Goal: Obtain resource: Download file/media

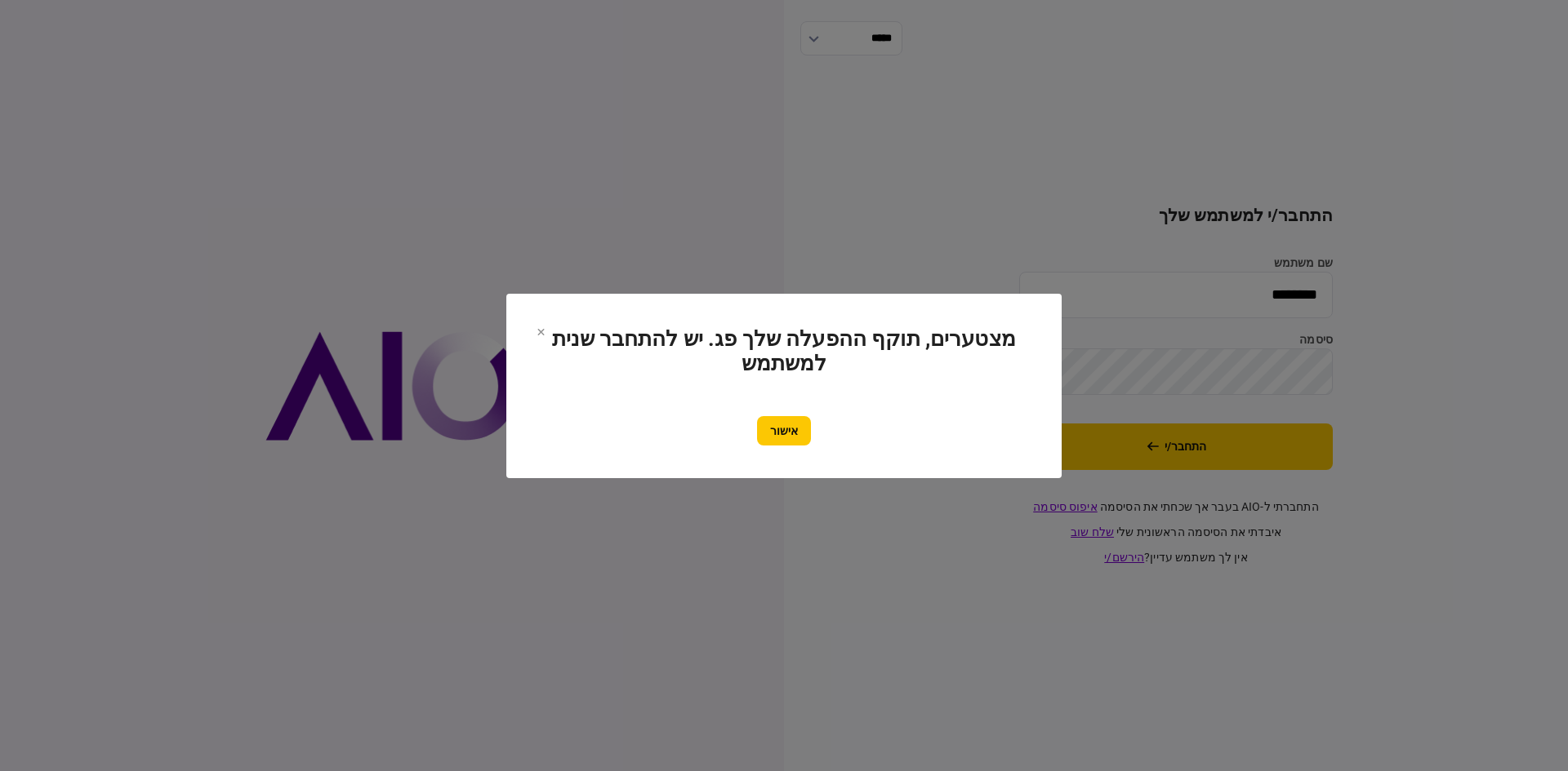
click at [771, 436] on button "אישור" at bounding box center [783, 431] width 54 height 29
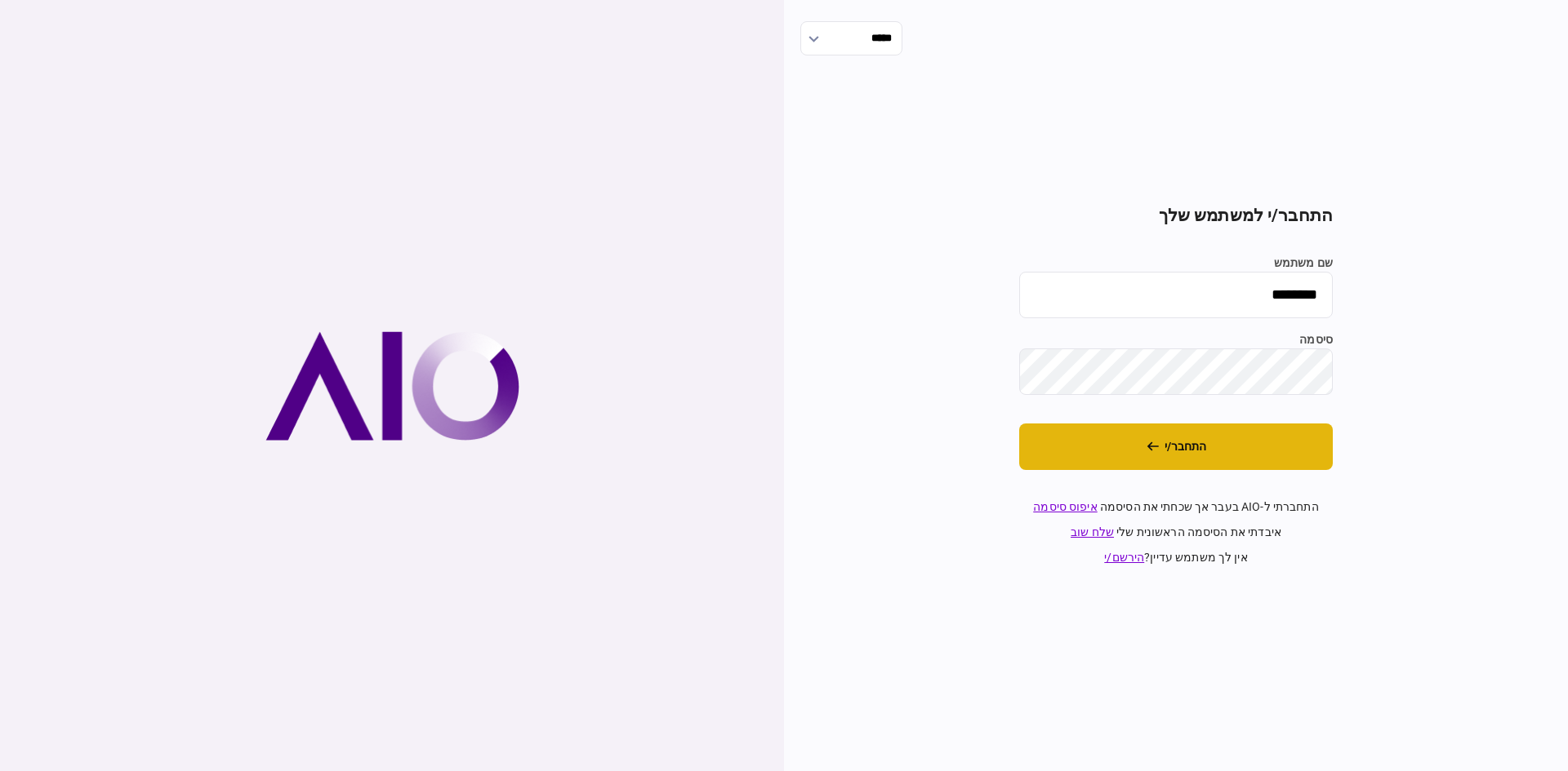
click at [1153, 464] on button "התחבר/י" at bounding box center [1176, 446] width 314 height 46
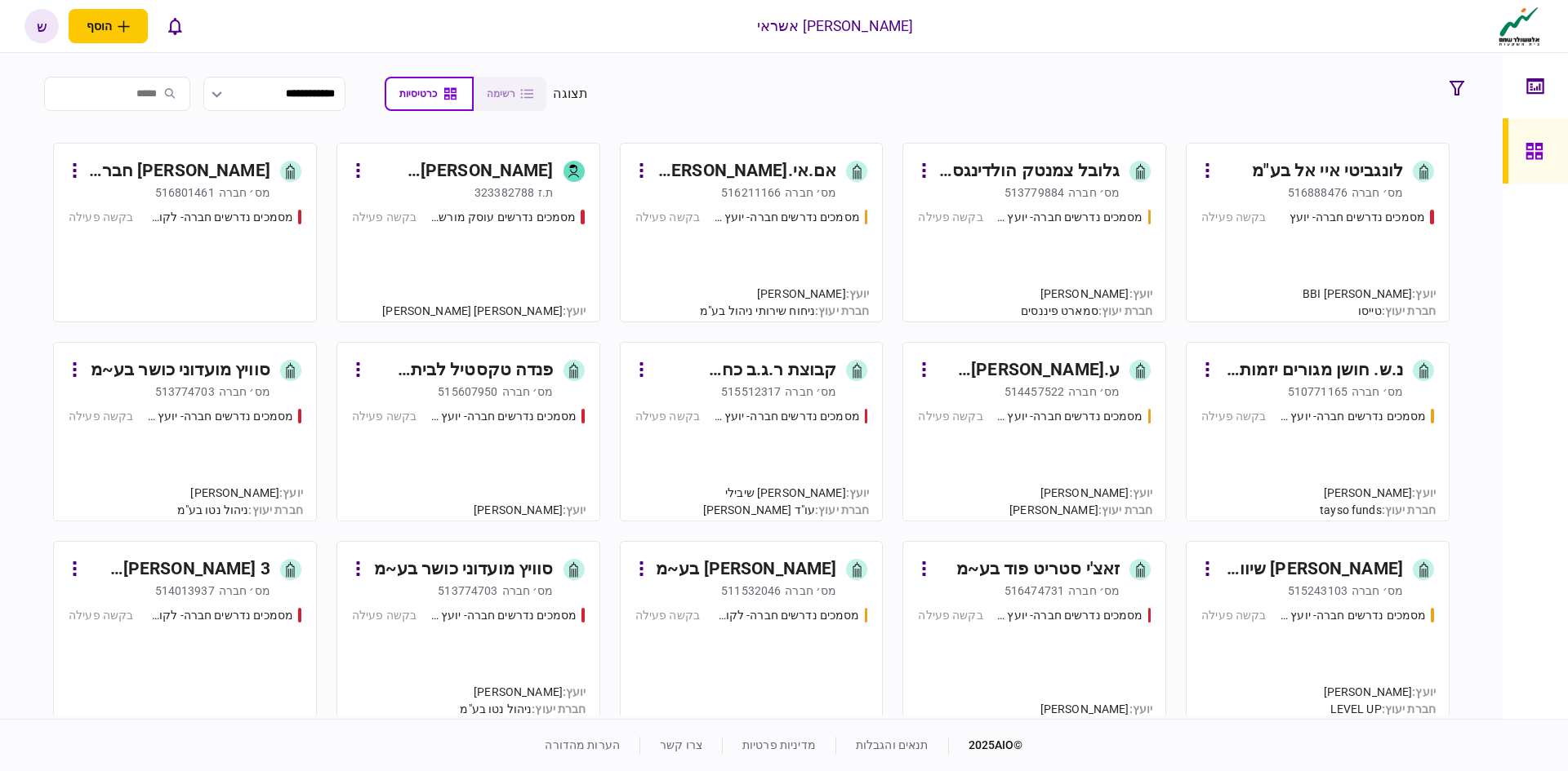
click at [1319, 390] on div "510771165" at bounding box center [1318, 392] width 60 height 16
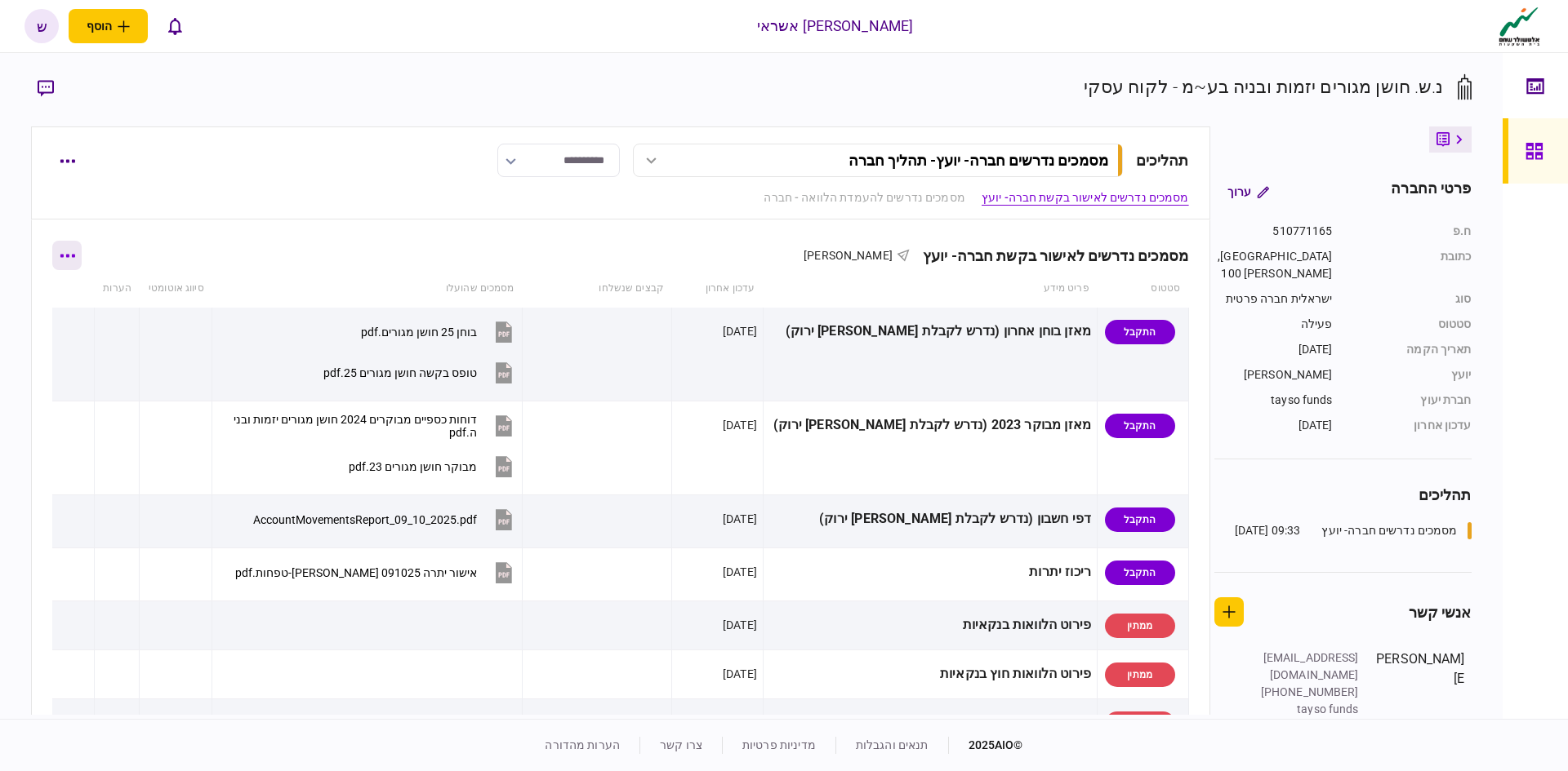
click at [82, 259] on button "button" at bounding box center [67, 255] width 29 height 29
click at [112, 394] on span "הורד מסמכים" at bounding box center [90, 396] width 75 height 20
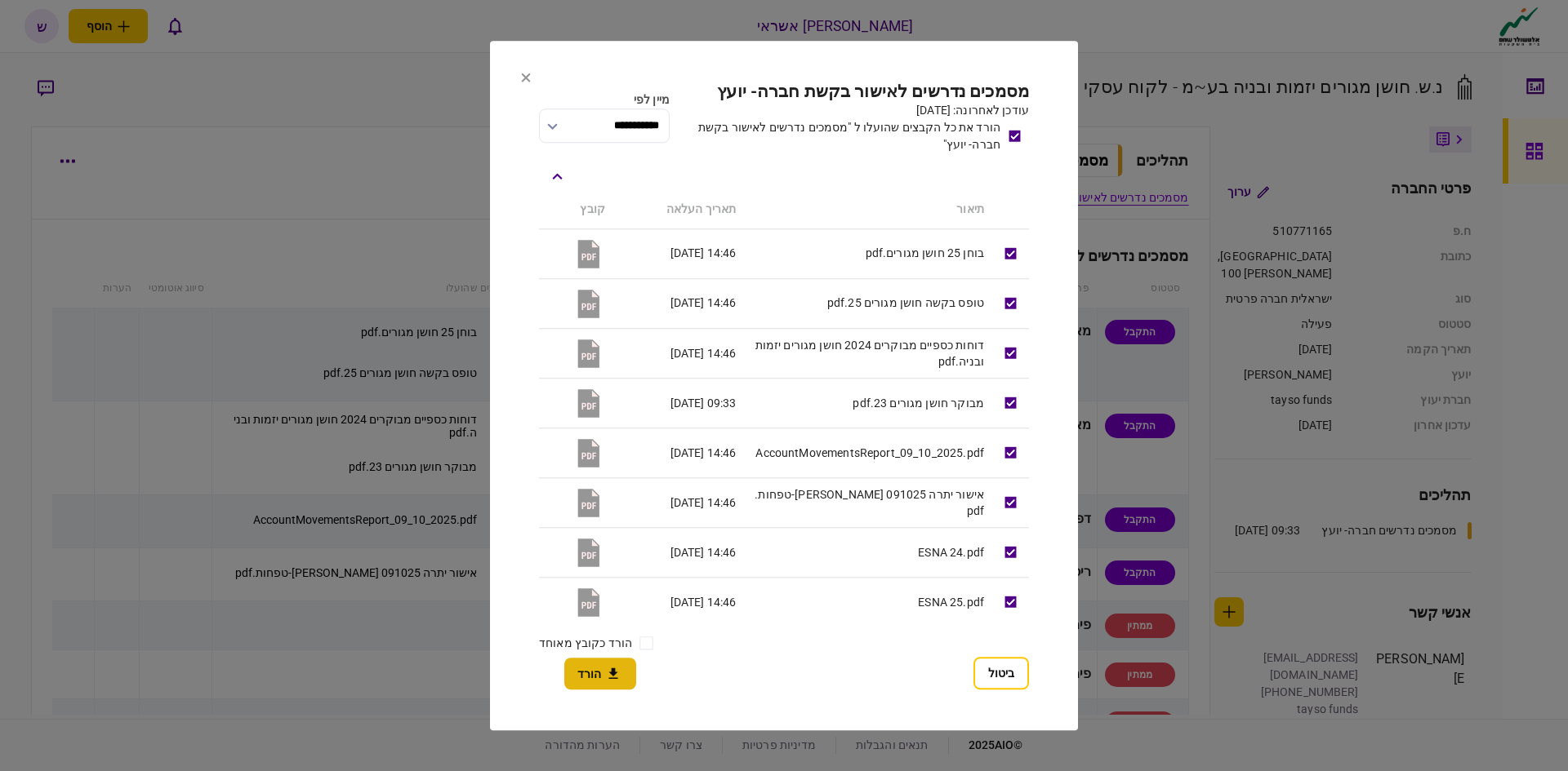
click at [614, 669] on icon "button" at bounding box center [613, 673] width 20 height 15
